Goal: Find specific page/section: Find specific page/section

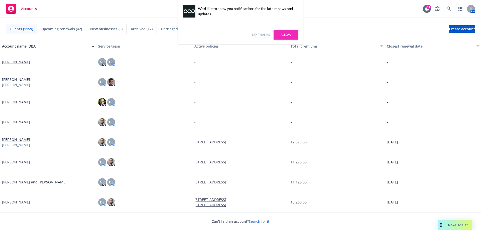
click at [284, 36] on link "Allow" at bounding box center [286, 35] width 25 height 10
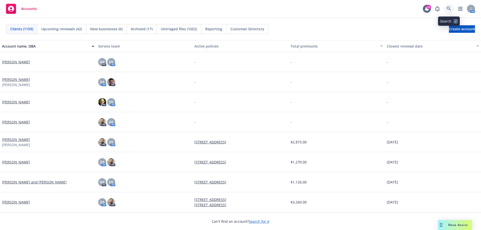
click at [449, 6] on link at bounding box center [449, 9] width 10 height 10
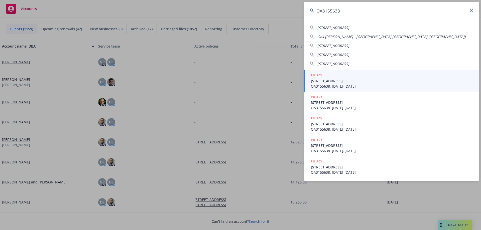
type input "OA3155638"
click at [371, 84] on span "OA3155638, [DATE]-[DATE]" at bounding box center [392, 86] width 162 height 5
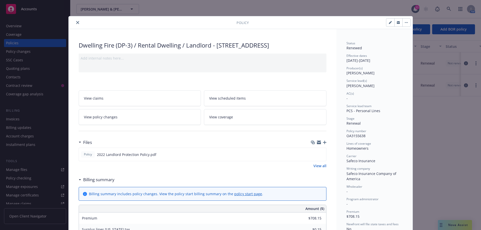
click at [76, 22] on icon "close" at bounding box center [77, 22] width 3 height 3
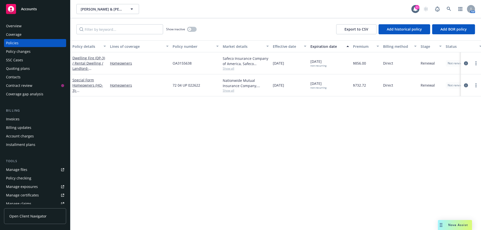
click at [17, 43] on div "Policies" at bounding box center [12, 43] width 13 height 8
drag, startPoint x: 198, startPoint y: 62, endPoint x: 168, endPoint y: 62, distance: 29.6
click at [168, 62] on div "Dwelling Fire (DP-3) / Rental Dwelling / Landlord - [STREET_ADDRESS] Homeowners…" at bounding box center [312, 63] width 484 height 22
